Goal: Task Accomplishment & Management: Use online tool/utility

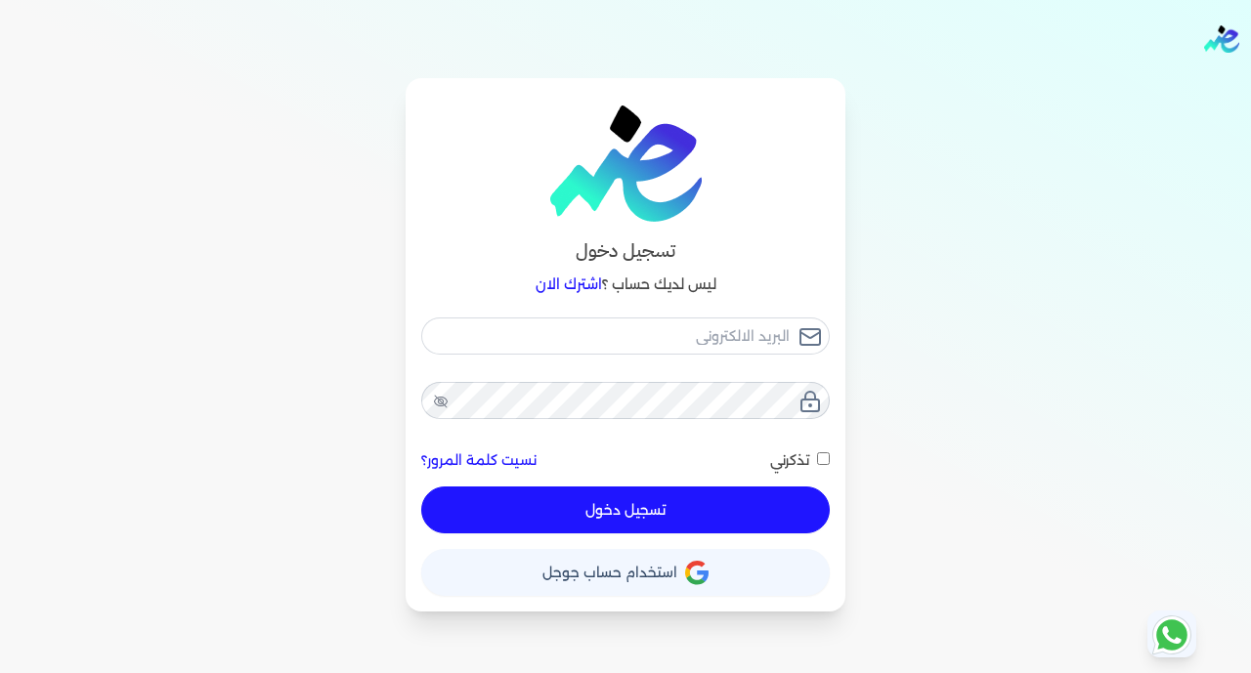
click at [577, 571] on span "استخدام حساب جوجل" at bounding box center [609, 573] width 135 height 14
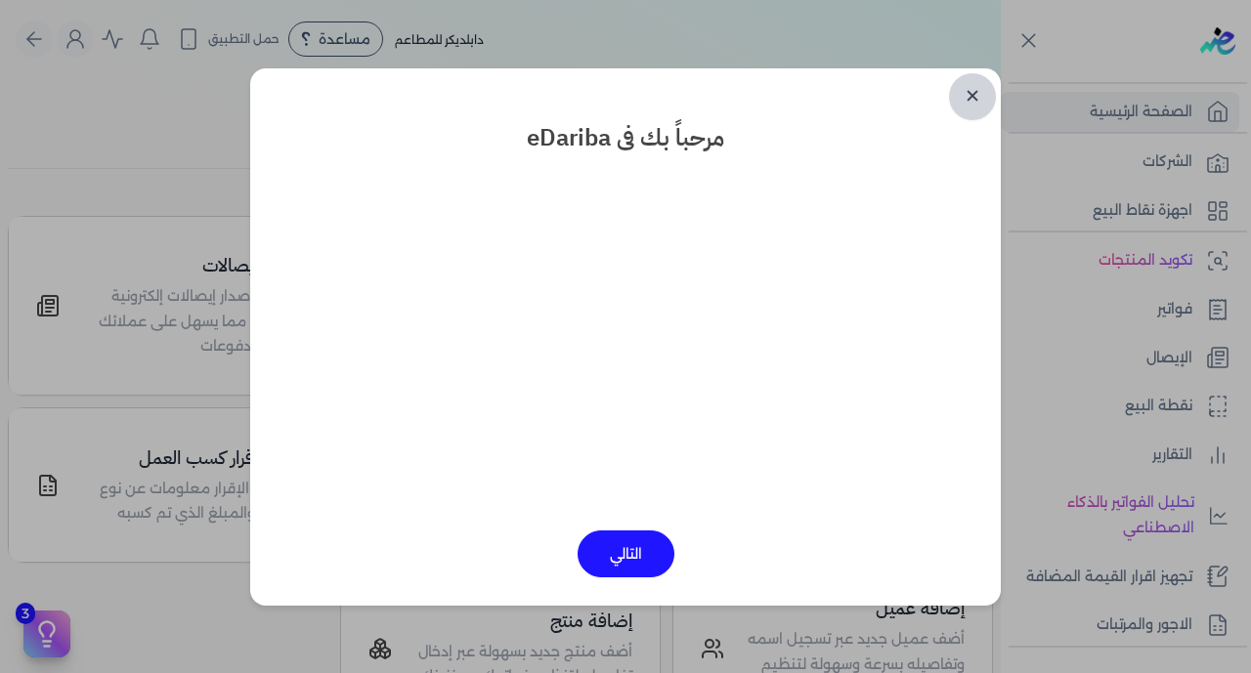
click at [961, 98] on link "✕" at bounding box center [972, 96] width 47 height 47
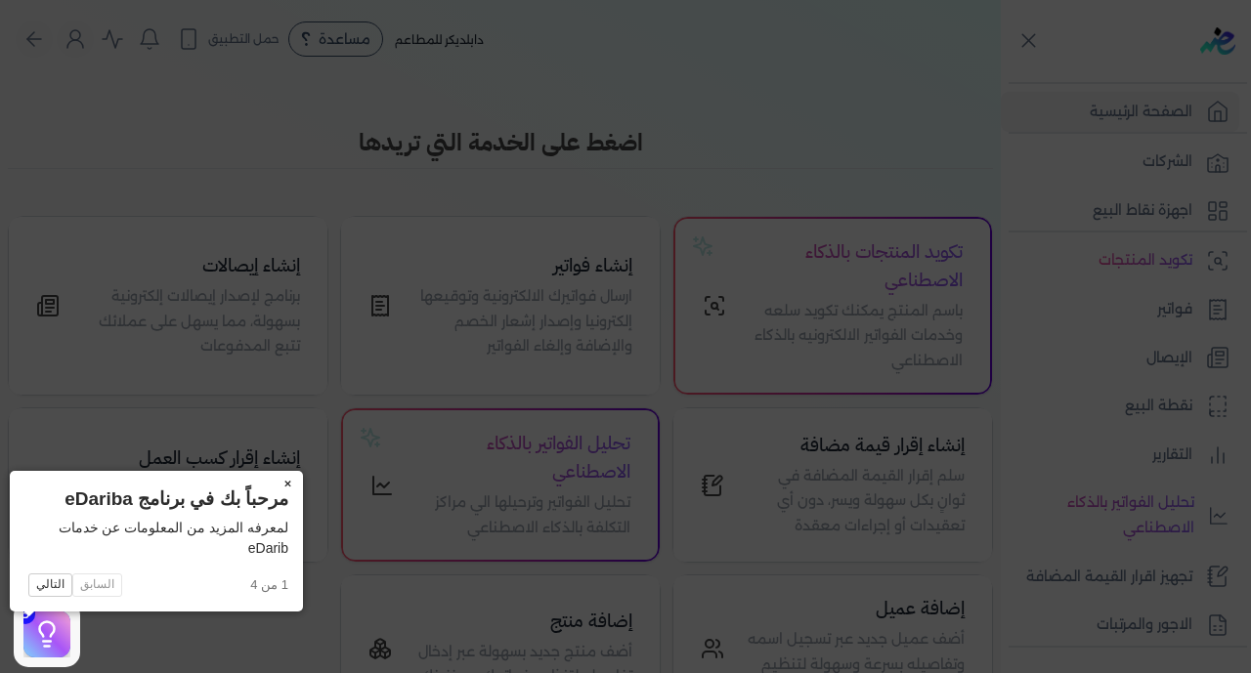
click at [272, 483] on button "×" at bounding box center [287, 484] width 31 height 27
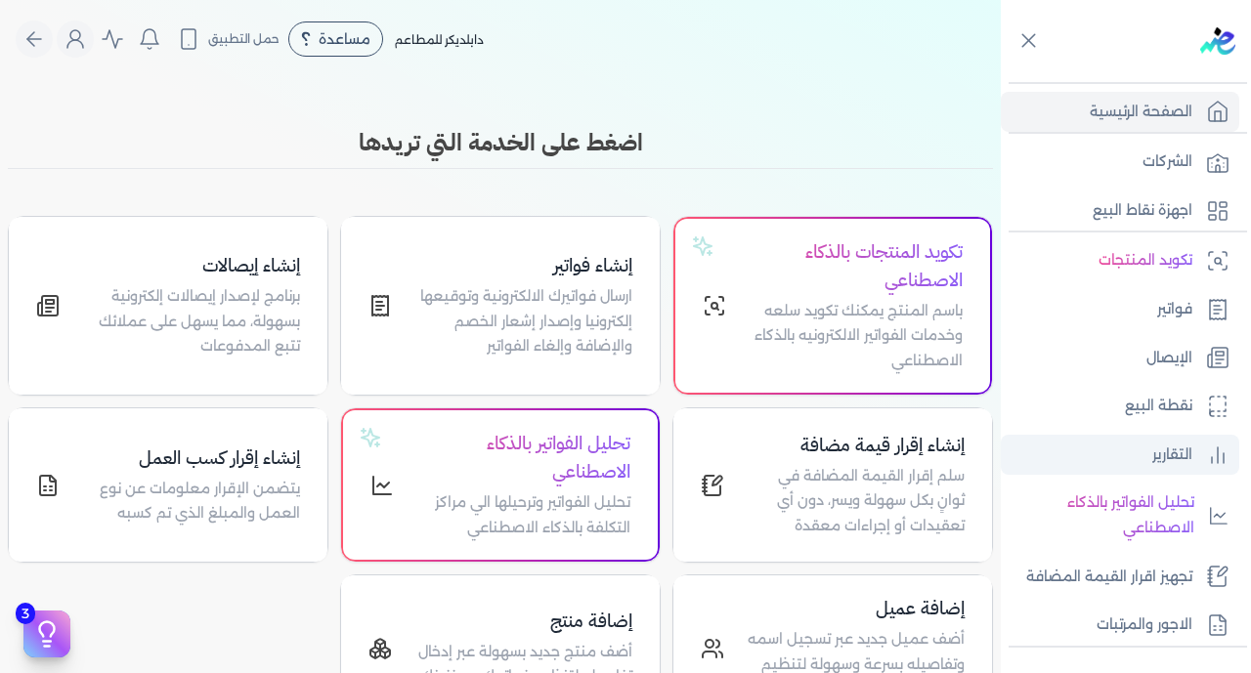
scroll to position [382, 0]
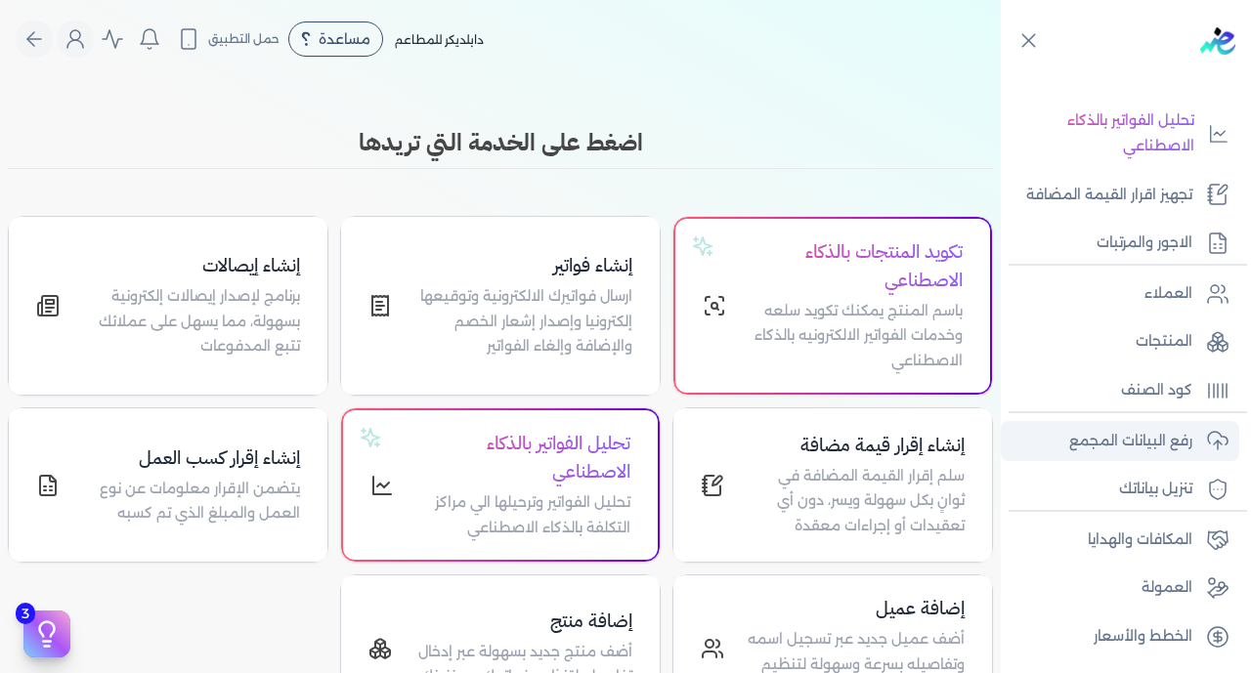
click at [1121, 443] on p "رفع البيانات المجمع" at bounding box center [1130, 441] width 123 height 25
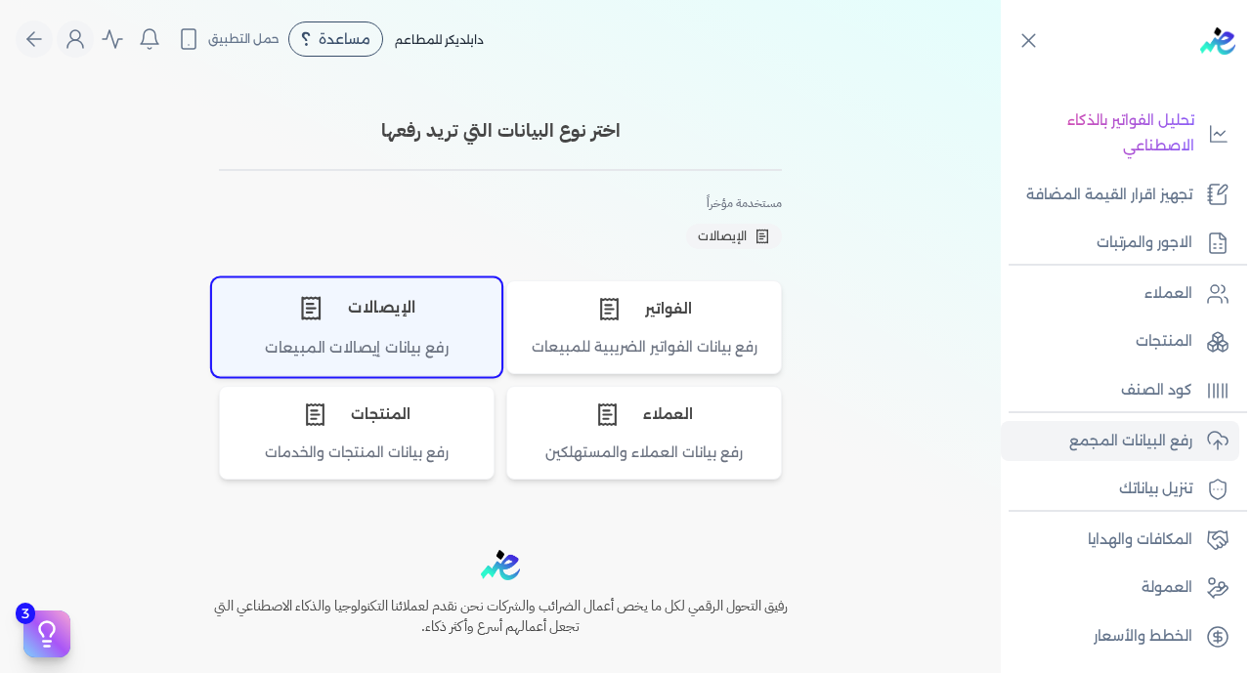
click at [394, 347] on div "رفع بيانات إيصالات المبيعات" at bounding box center [356, 356] width 287 height 38
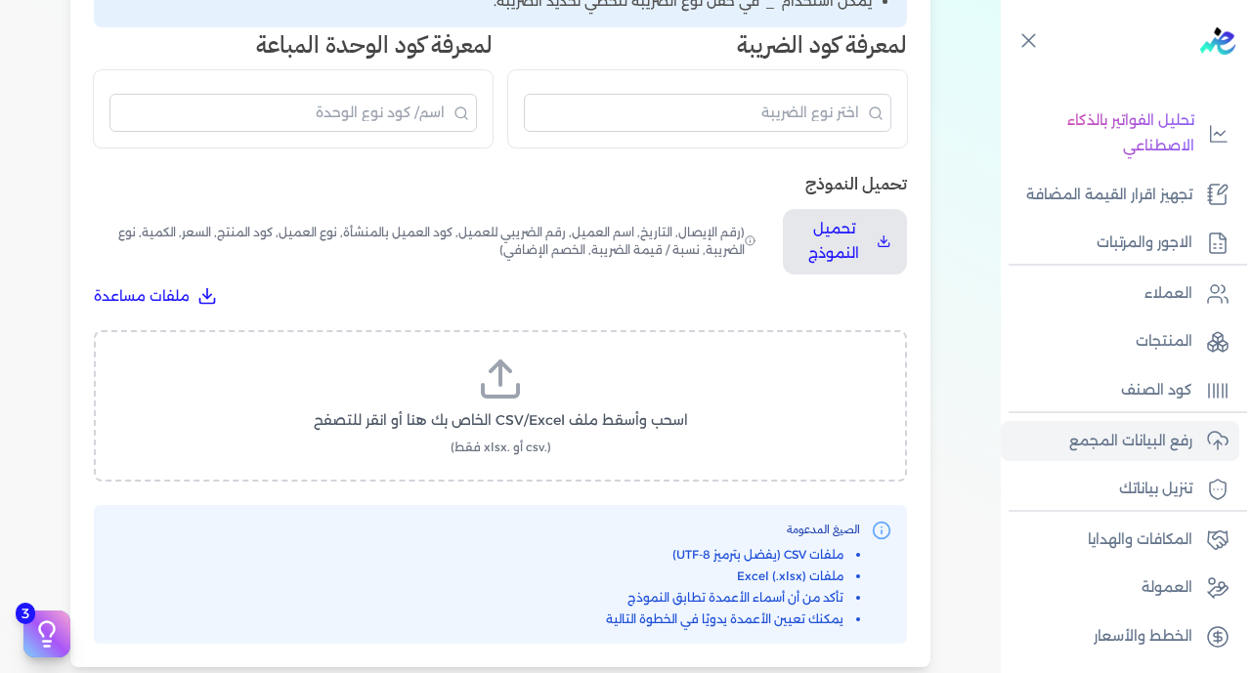
scroll to position [629, 0]
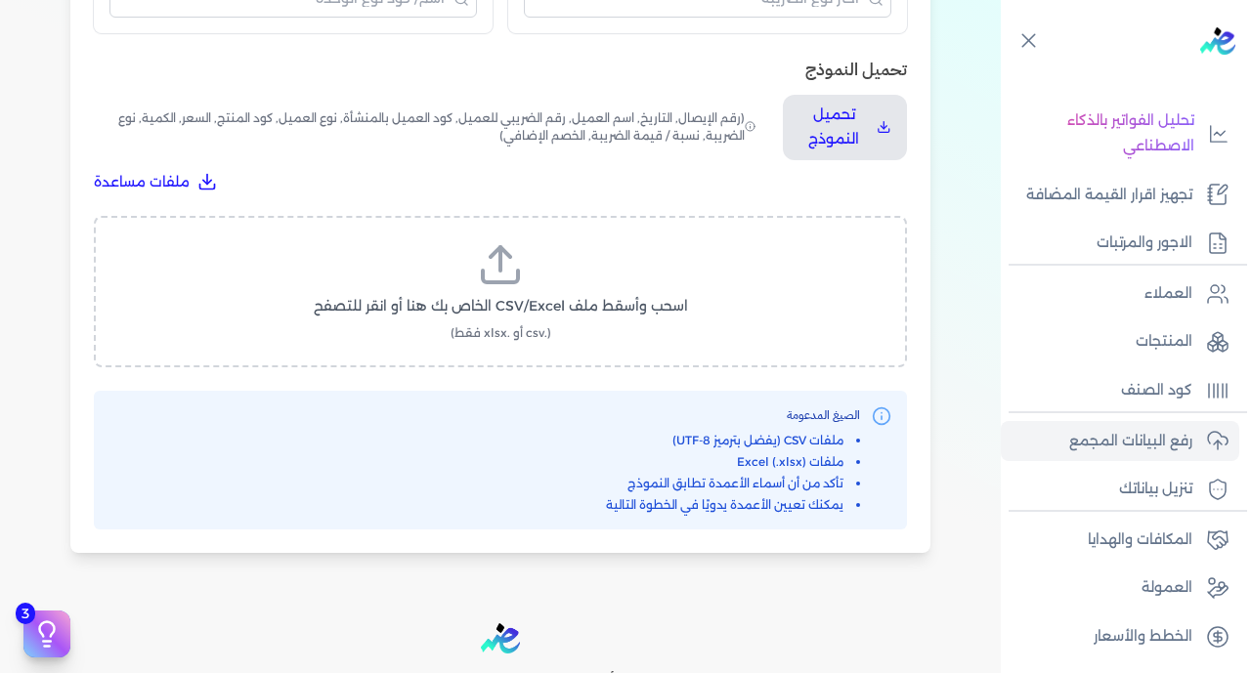
click at [555, 296] on span "اسحب وأسقط ملف CSV/Excel الخاص بك هنا أو انقر للتصفح" at bounding box center [501, 306] width 374 height 21
click at [0, 0] on input "اسحب وأسقط ملف CSV/Excel الخاص بك هنا أو انقر للتصفح (.csv أو .xlsx فقط)" at bounding box center [0, 0] width 0 height 0
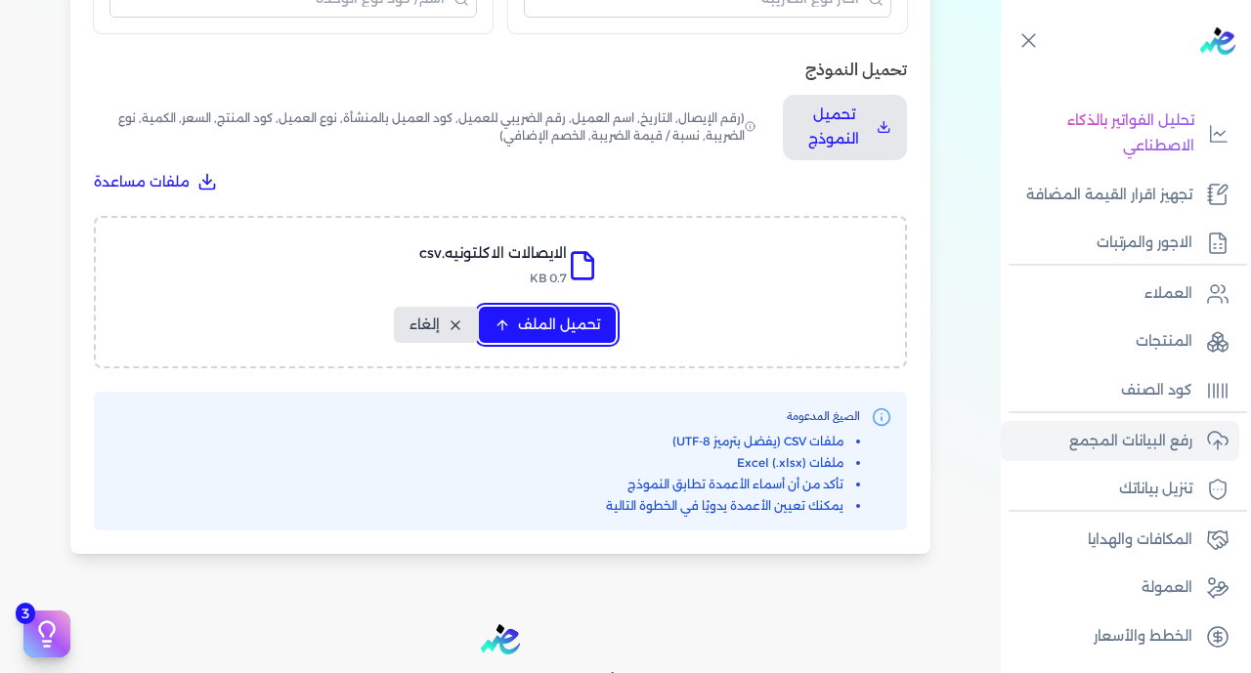
click at [524, 307] on button "تحميل الملف" at bounding box center [547, 325] width 137 height 36
select select "رقم الإيصال"
select select "سيريال المنتج"
select select "السعر"
select select "الكمية"
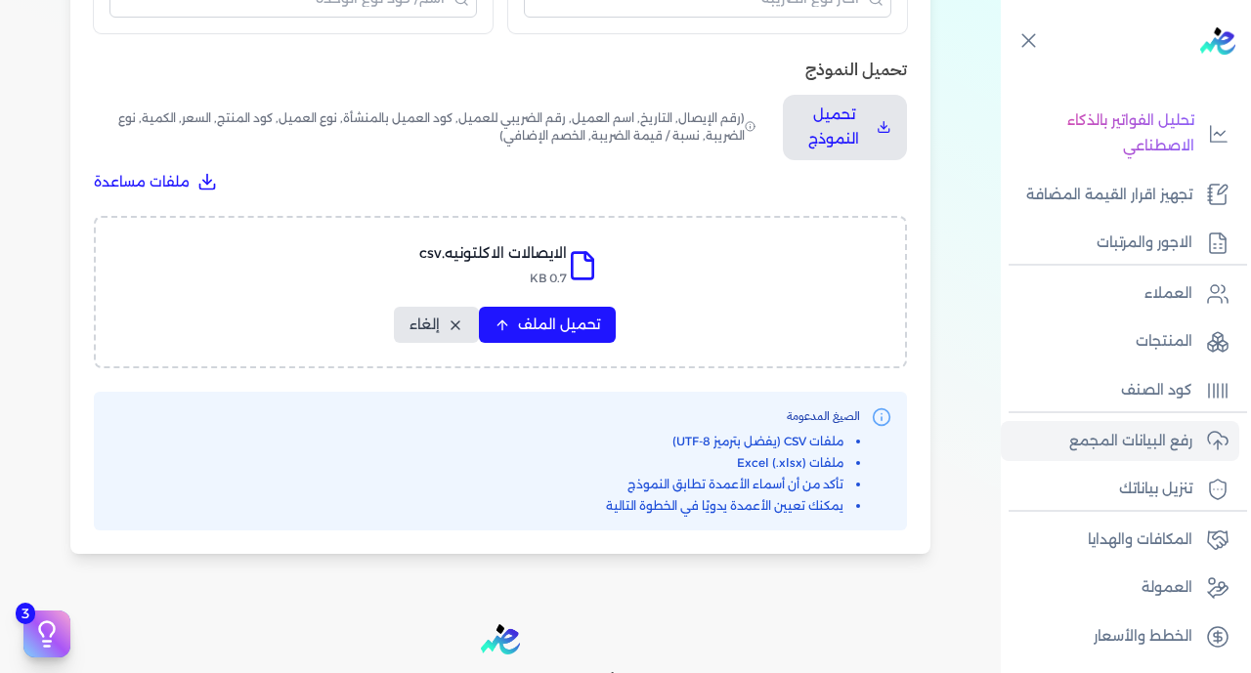
select select "نوع الضريبة"
select select "نسبة / قيمة الضريبة"
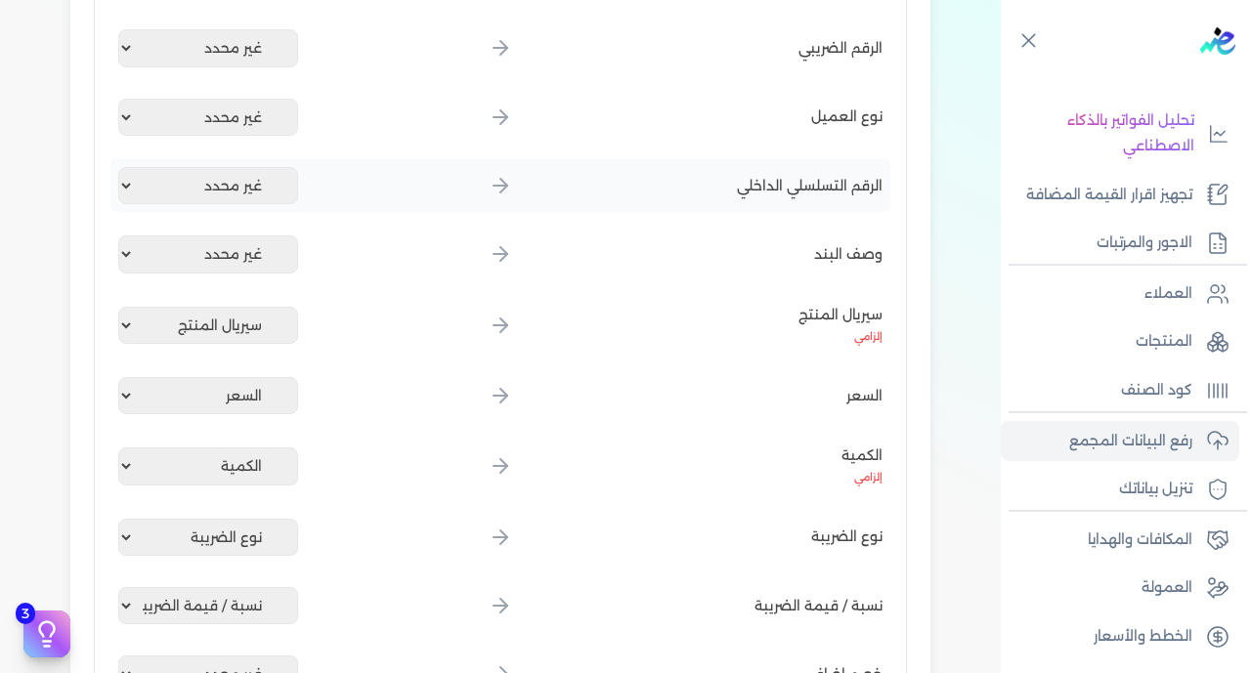
scroll to position [1088, 0]
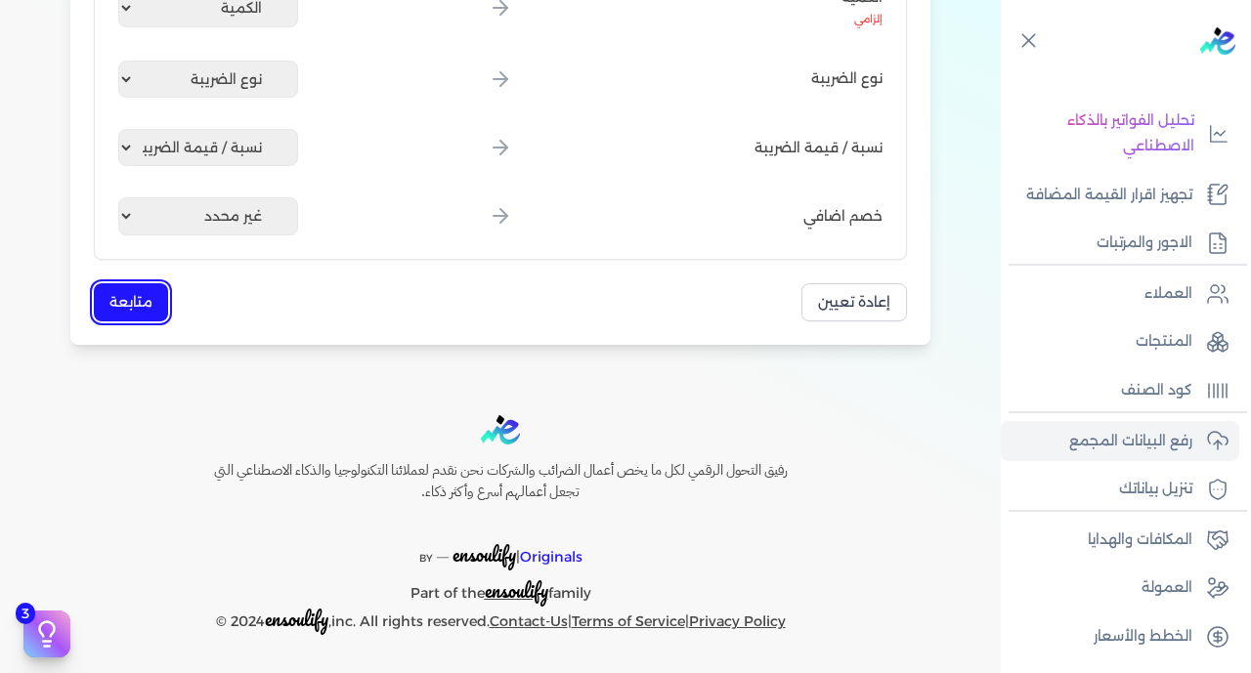
click at [135, 299] on button "متابعة" at bounding box center [131, 302] width 74 height 38
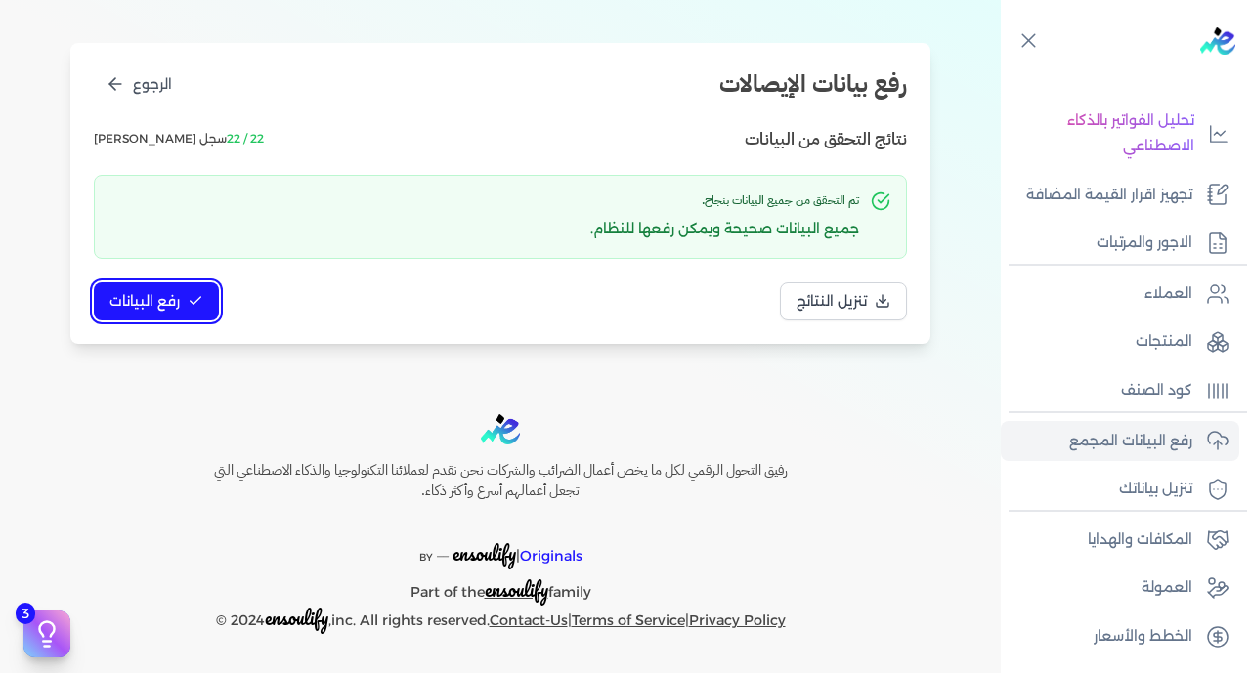
click at [189, 288] on button "رفع البيانات" at bounding box center [156, 301] width 125 height 38
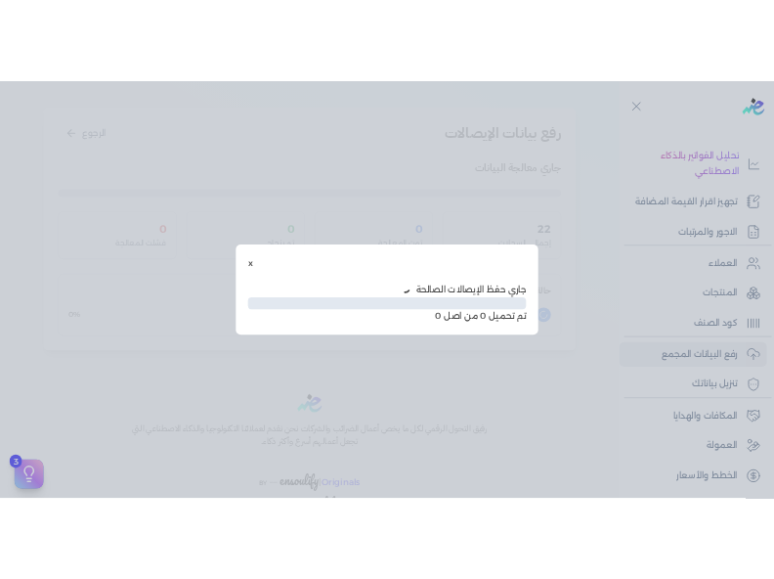
scroll to position [100, 0]
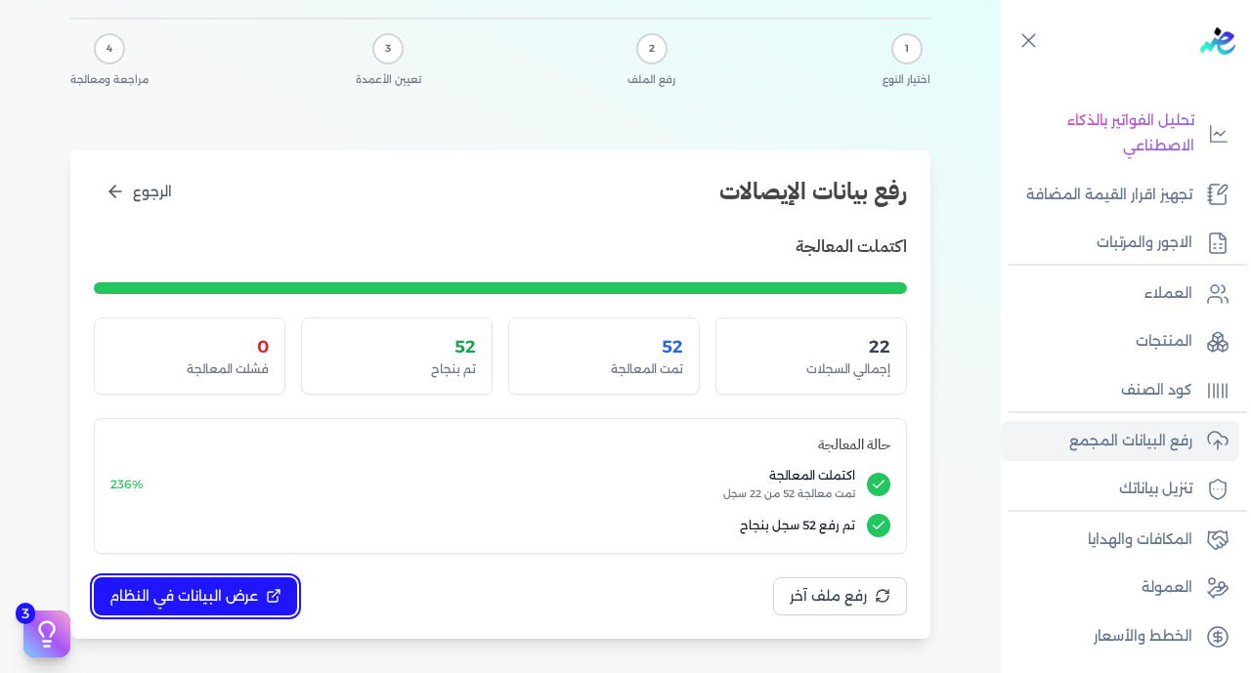
click at [192, 580] on button "عرض البيانات في النظام" at bounding box center [195, 597] width 203 height 38
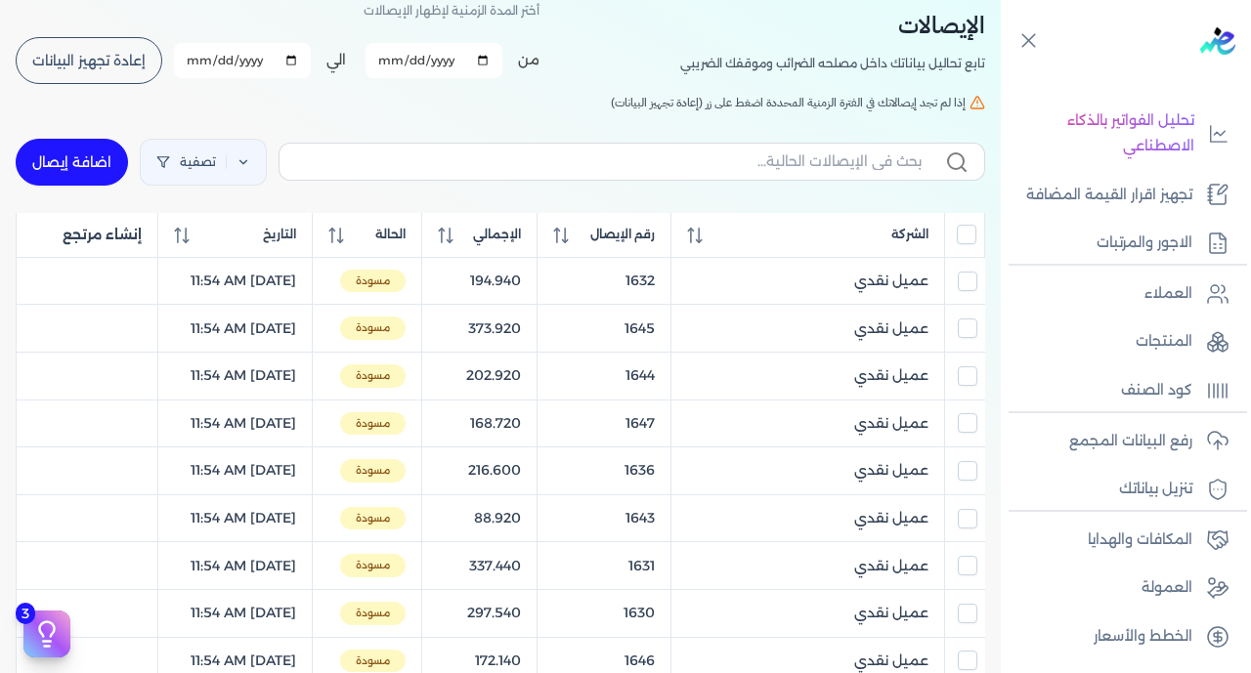
click at [968, 236] on input "All items unselected" at bounding box center [967, 235] width 20 height 20
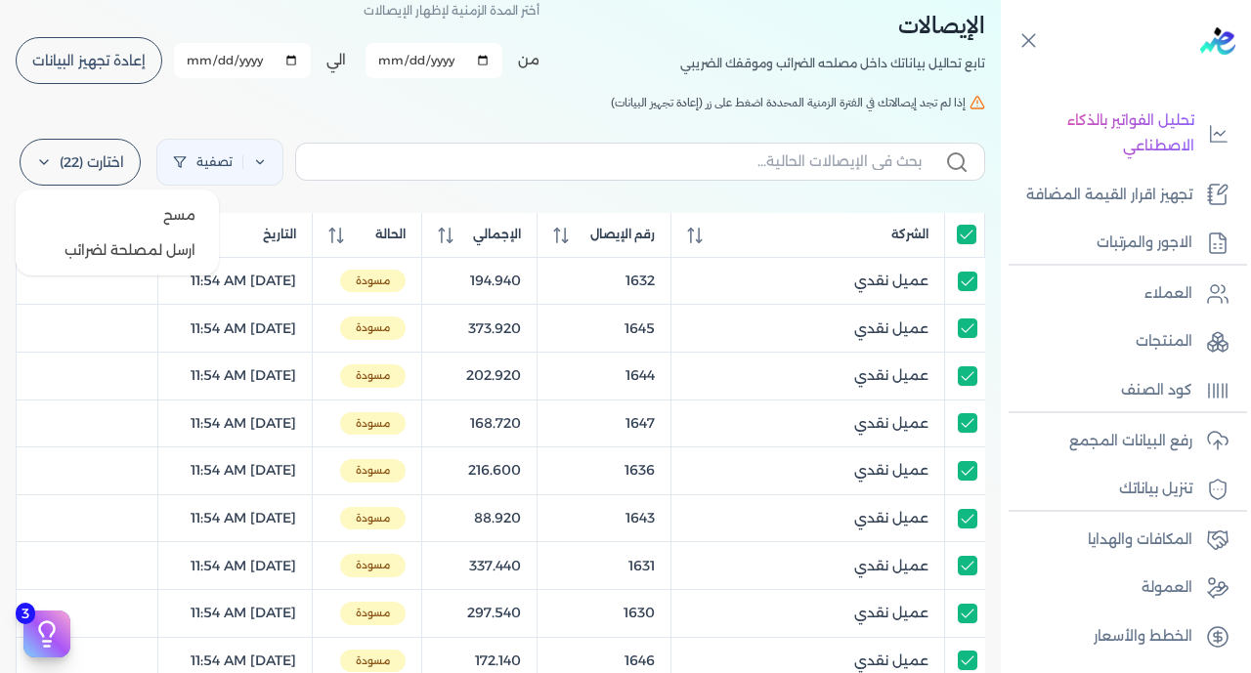
click at [110, 151] on label "اختارت (22)" at bounding box center [80, 162] width 121 height 47
click at [180, 251] on button "ارسل لمصلحة لضرائب" at bounding box center [117, 250] width 188 height 35
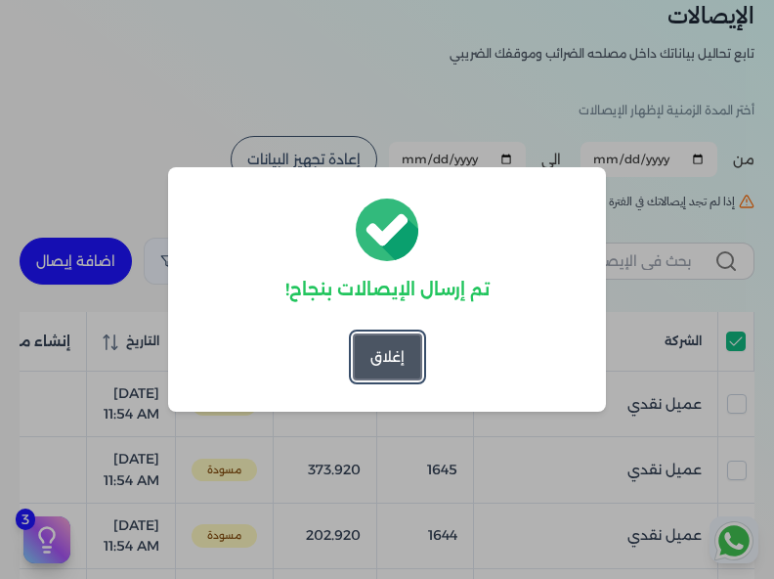
click at [399, 353] on button "إغلاق" at bounding box center [387, 356] width 69 height 47
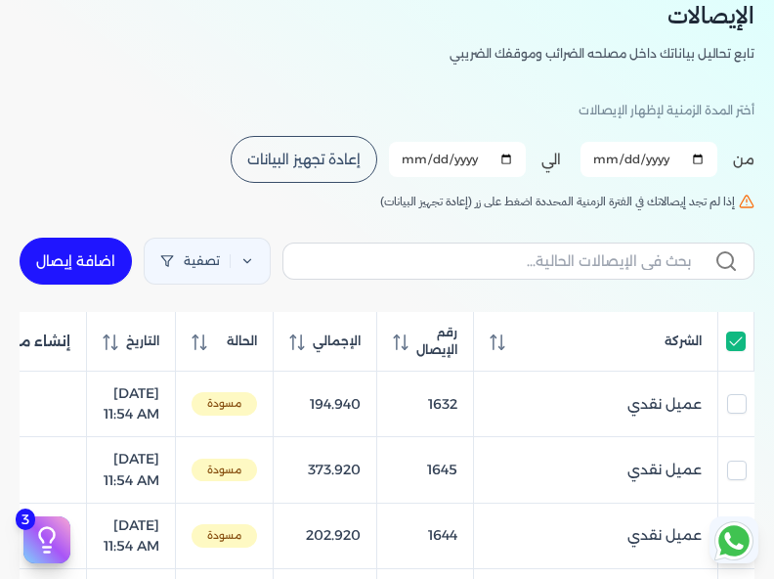
click at [735, 346] on input "All items selected" at bounding box center [736, 341] width 20 height 20
checkbox input "false"
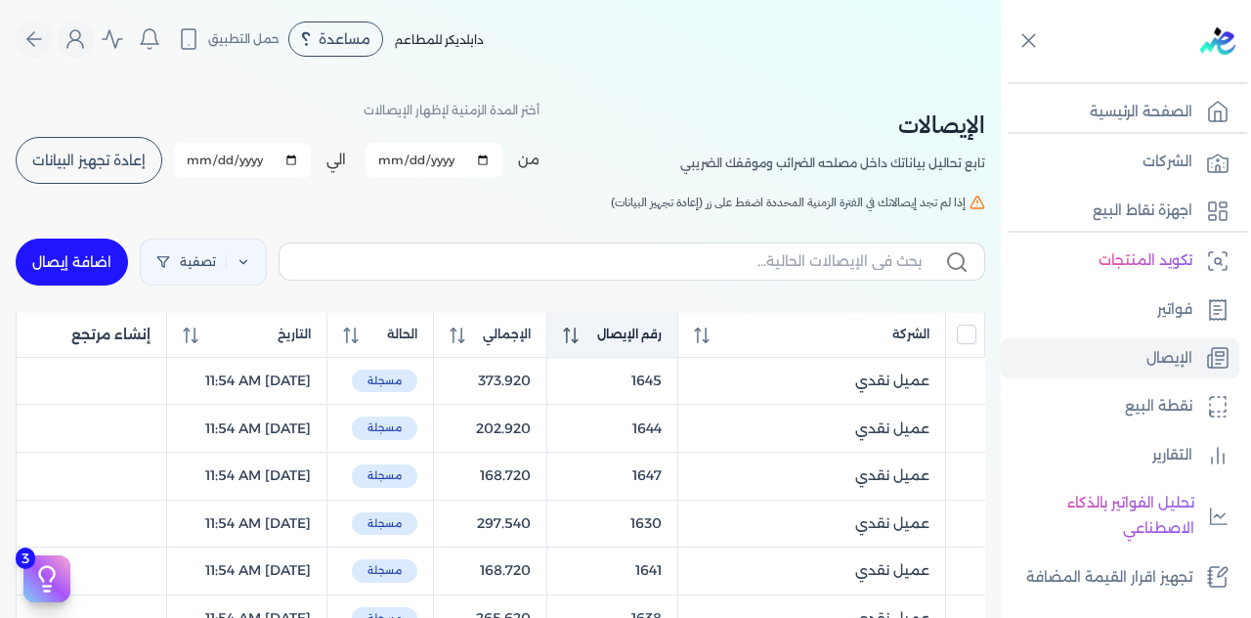
click at [644, 339] on span "رقم الإيصال" at bounding box center [629, 334] width 65 height 18
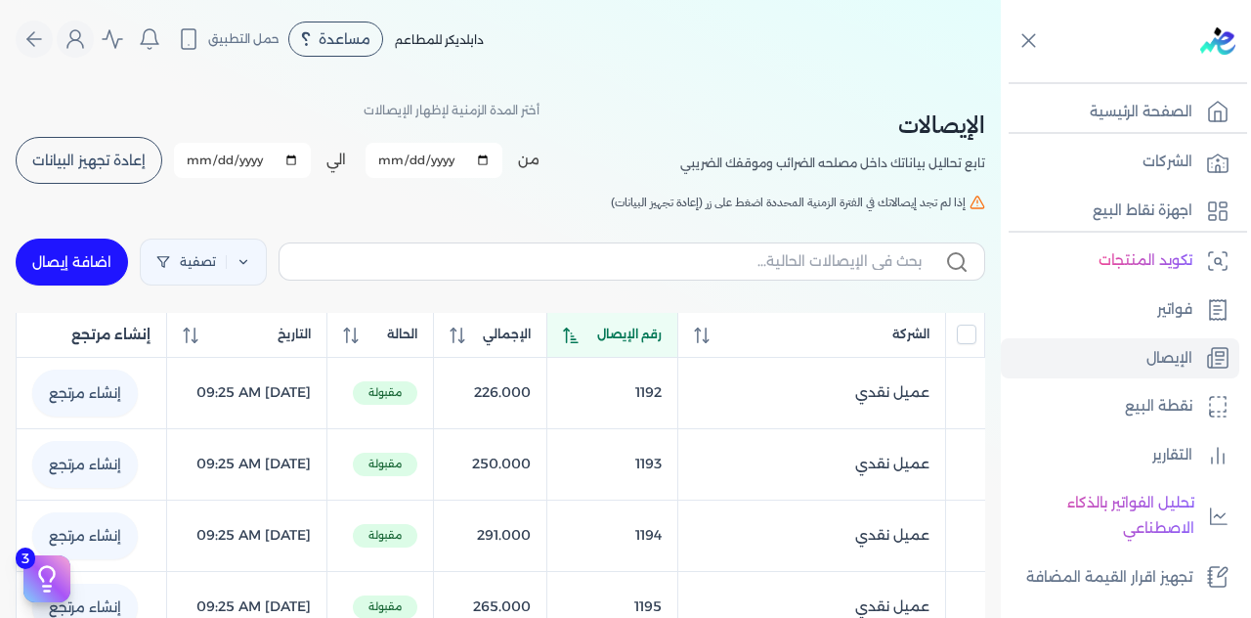
click at [644, 339] on span "رقم الإيصال" at bounding box center [629, 334] width 65 height 18
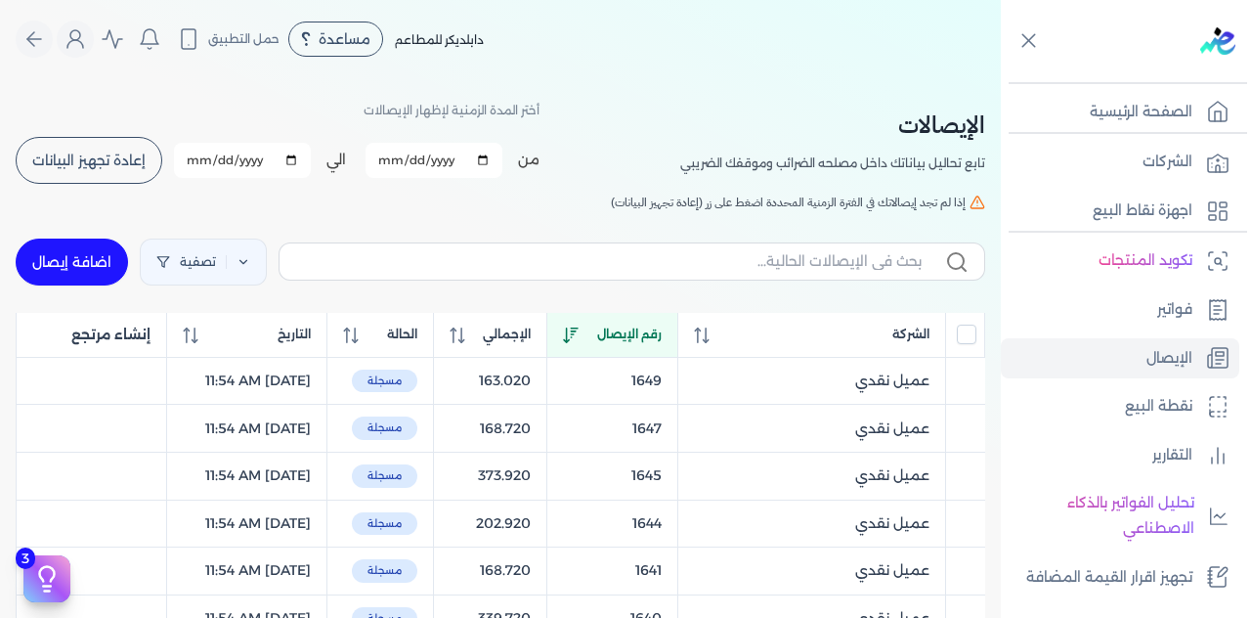
click at [82, 138] on button "إعادة تجهيز البيانات" at bounding box center [89, 160] width 147 height 47
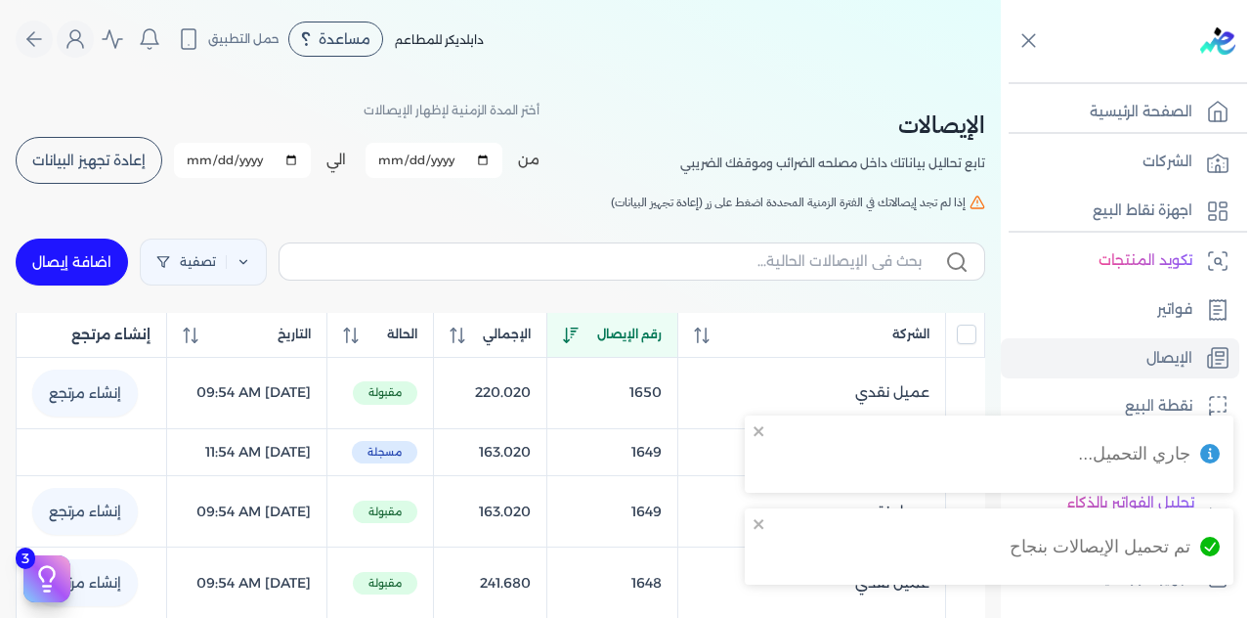
checkbox input "false"
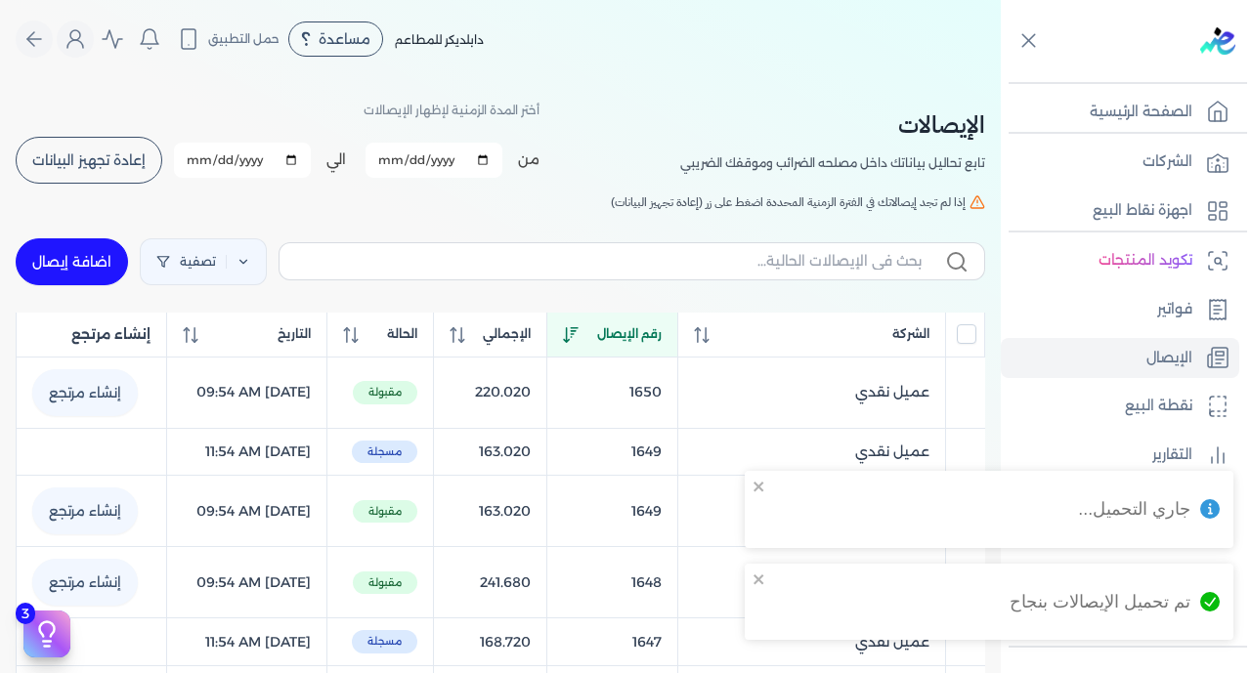
click at [654, 328] on span "رقم الإيصال" at bounding box center [629, 334] width 65 height 18
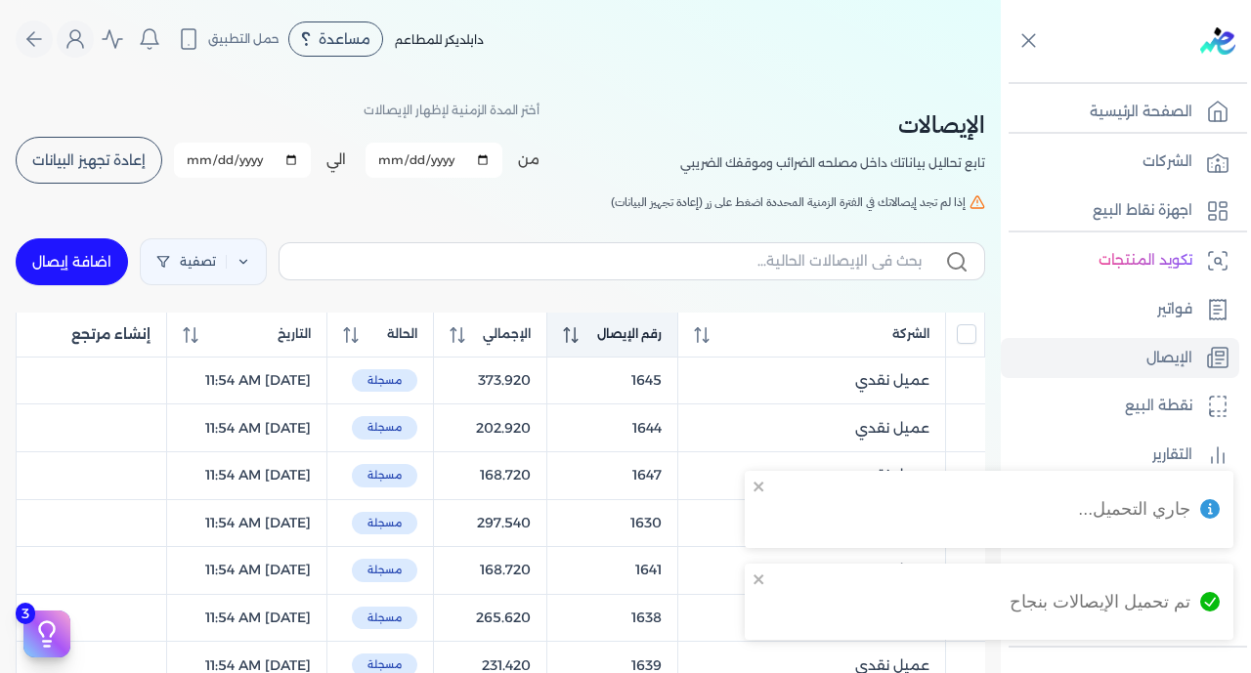
click at [654, 328] on span "رقم الإيصال" at bounding box center [629, 334] width 65 height 18
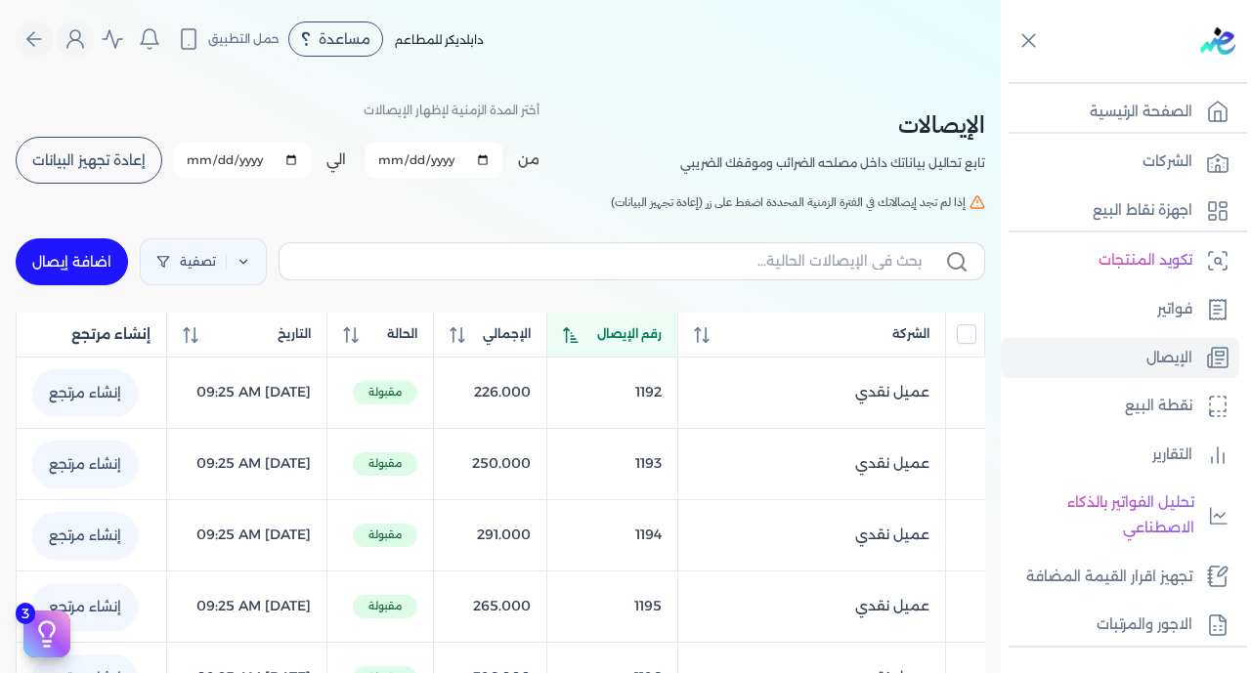
click at [651, 342] on span "رقم الإيصال" at bounding box center [629, 334] width 65 height 18
